Goal: Check status

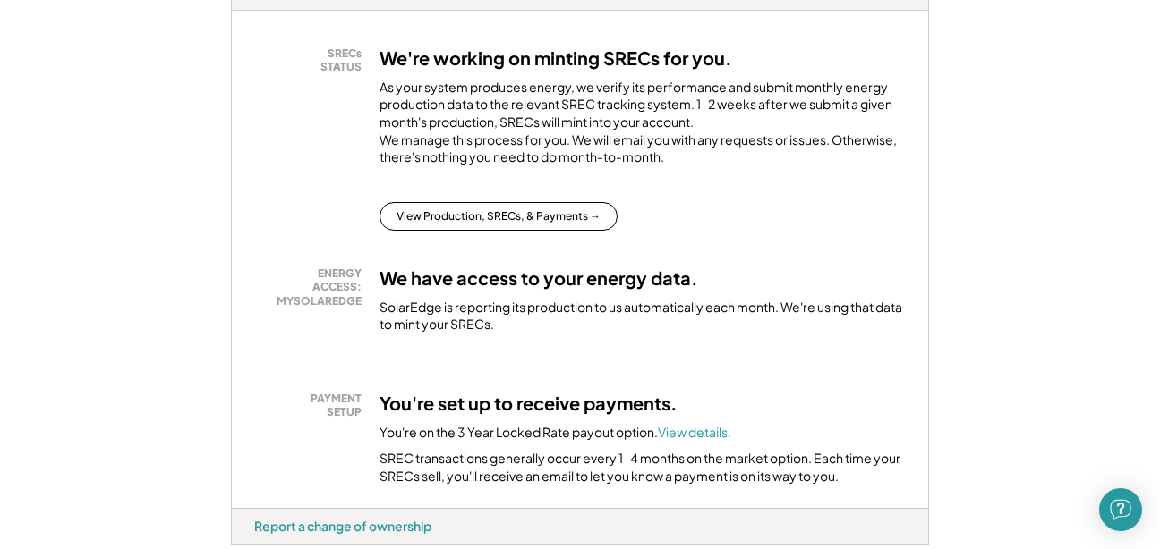
scroll to position [354, 0]
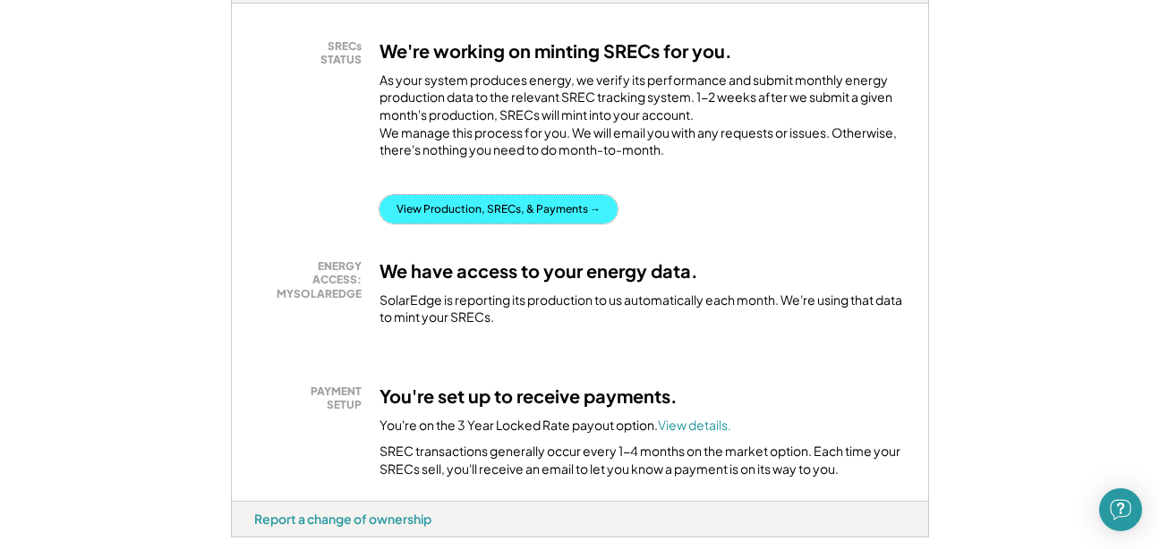
click at [523, 224] on button "View Production, SRECs, & Payments →" at bounding box center [498, 209] width 238 height 29
